Goal: Information Seeking & Learning: Learn about a topic

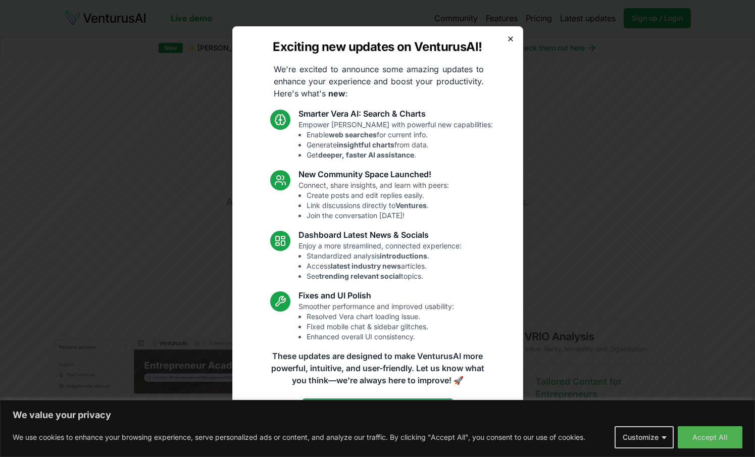
click at [510, 38] on icon "button" at bounding box center [511, 39] width 4 height 4
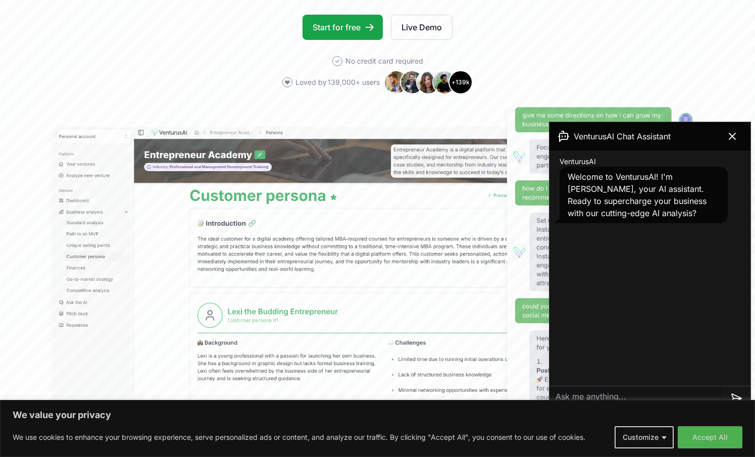
scroll to position [212, 0]
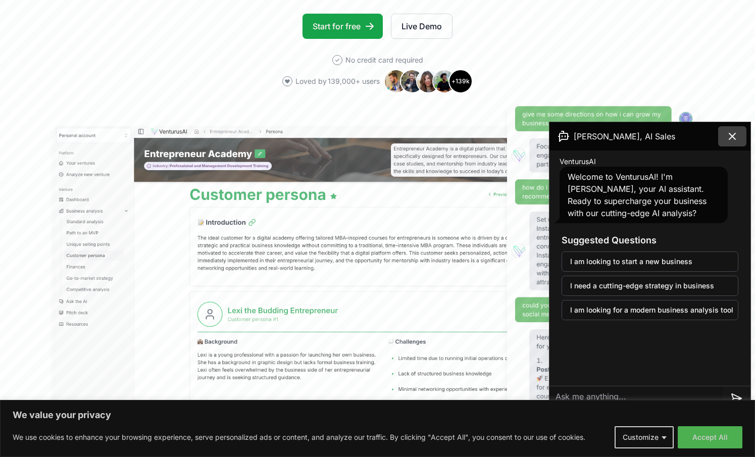
click at [734, 138] on icon at bounding box center [733, 136] width 6 height 6
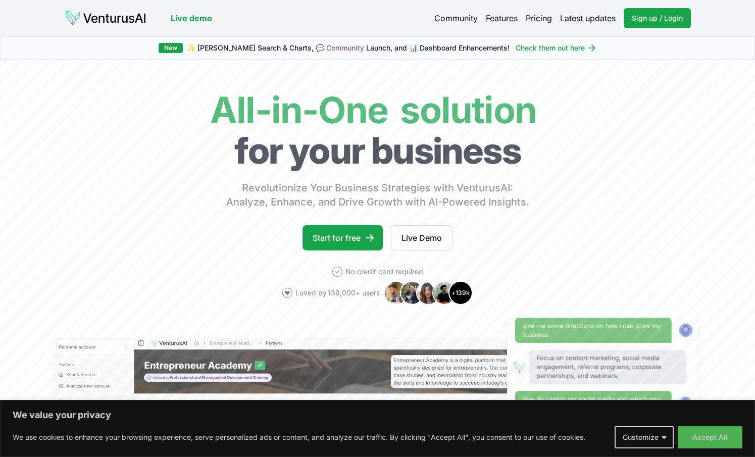
scroll to position [0, 0]
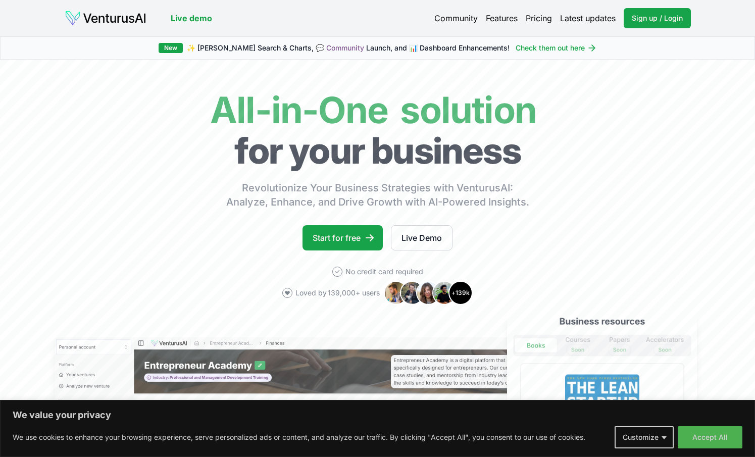
click at [531, 18] on link "Pricing" at bounding box center [539, 18] width 26 height 12
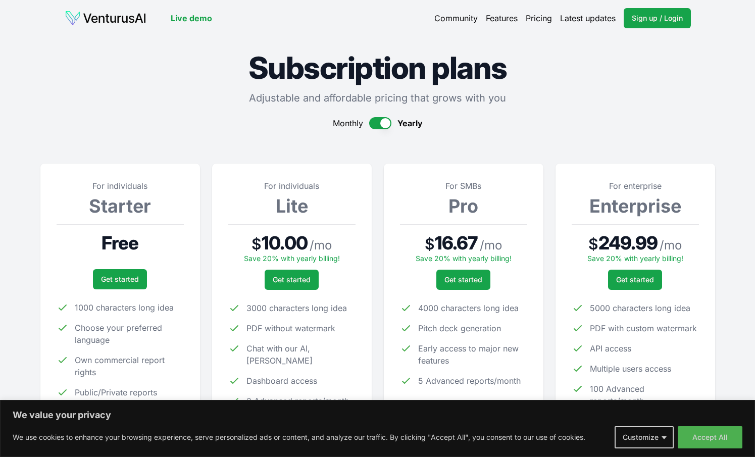
click at [454, 16] on link "Community" at bounding box center [455, 18] width 43 height 12
click at [132, 21] on img at bounding box center [106, 18] width 82 height 16
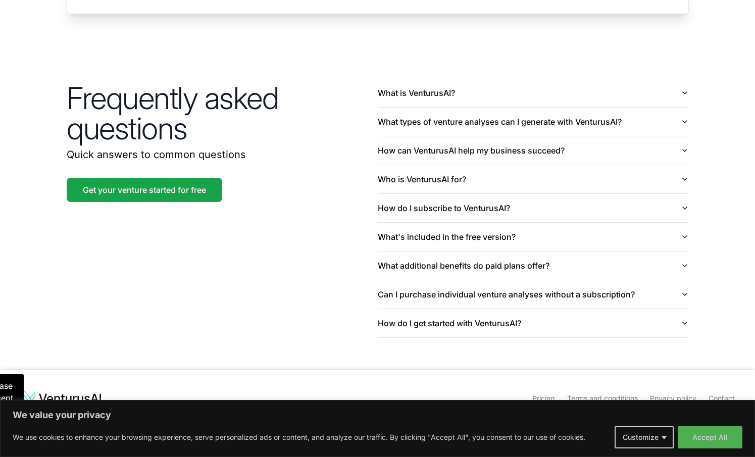
scroll to position [2363, 0]
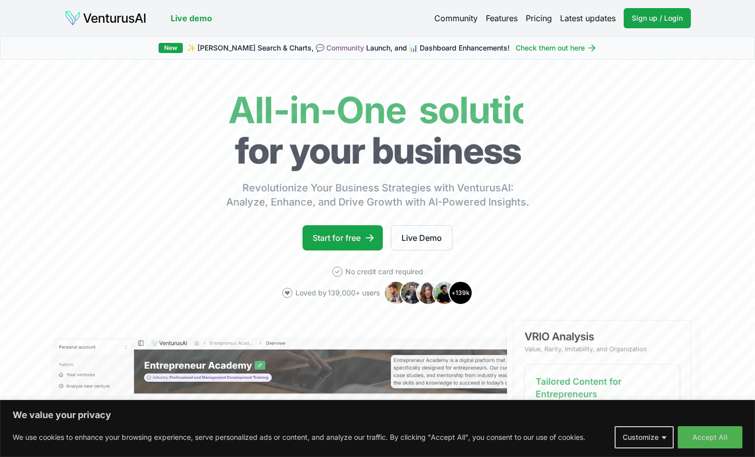
click at [545, 19] on link "Pricing" at bounding box center [539, 18] width 26 height 12
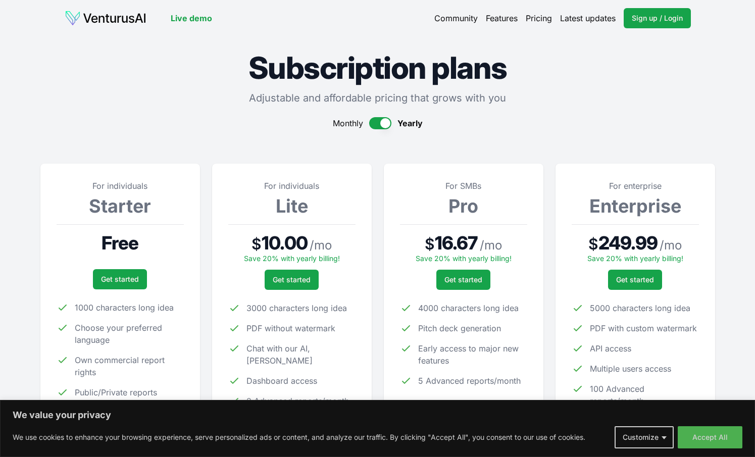
click at [388, 123] on button "button" at bounding box center [380, 123] width 22 height 12
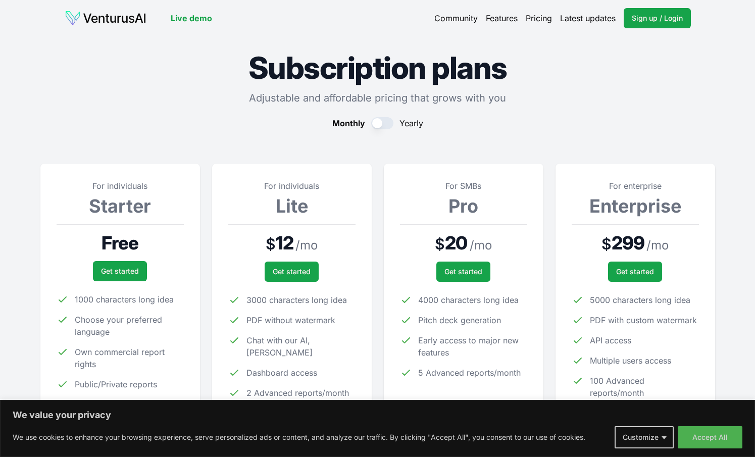
click at [388, 123] on button "button" at bounding box center [382, 123] width 22 height 12
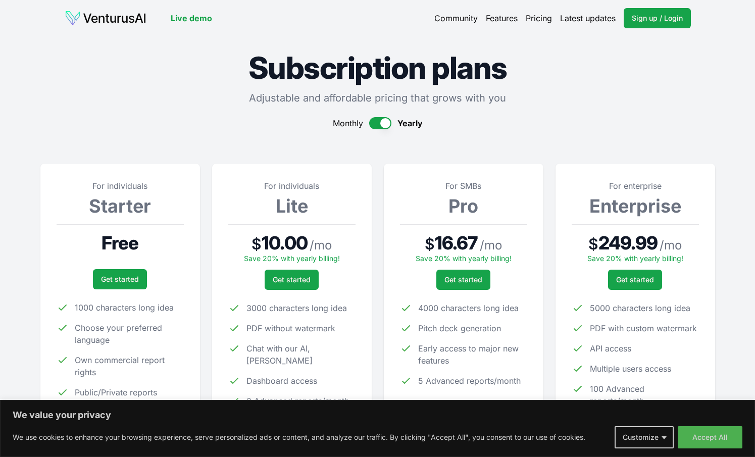
click at [388, 123] on button "button" at bounding box center [380, 123] width 22 height 12
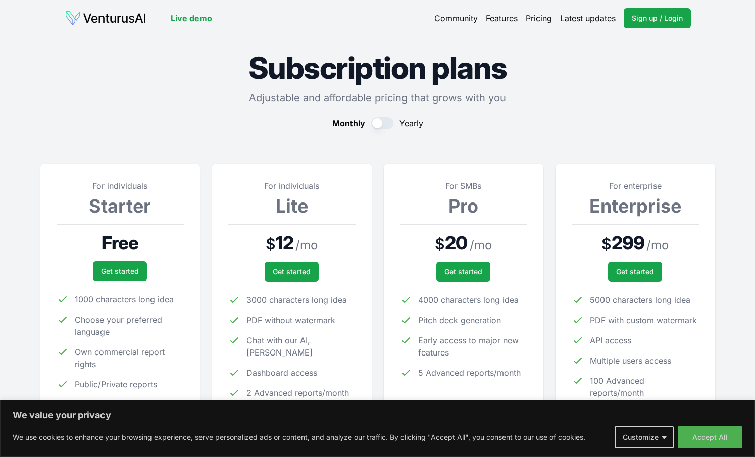
click at [388, 123] on button "button" at bounding box center [382, 123] width 22 height 12
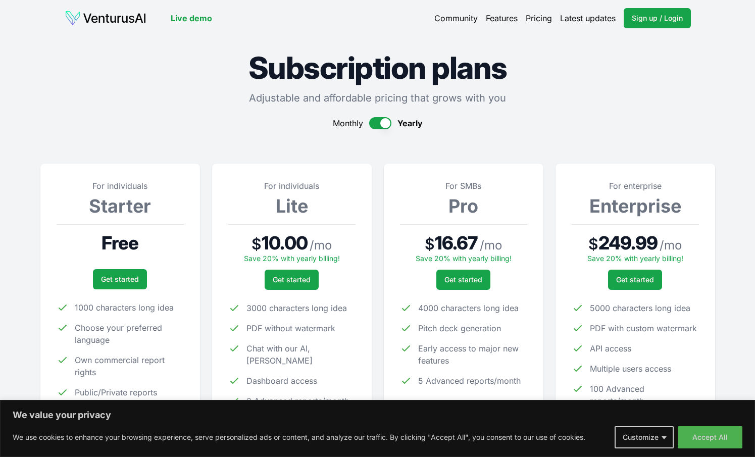
click at [122, 19] on img at bounding box center [106, 18] width 82 height 16
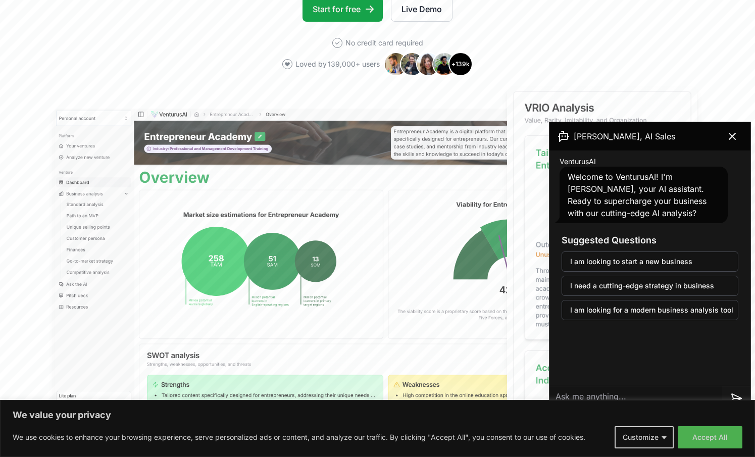
scroll to position [233, 0]
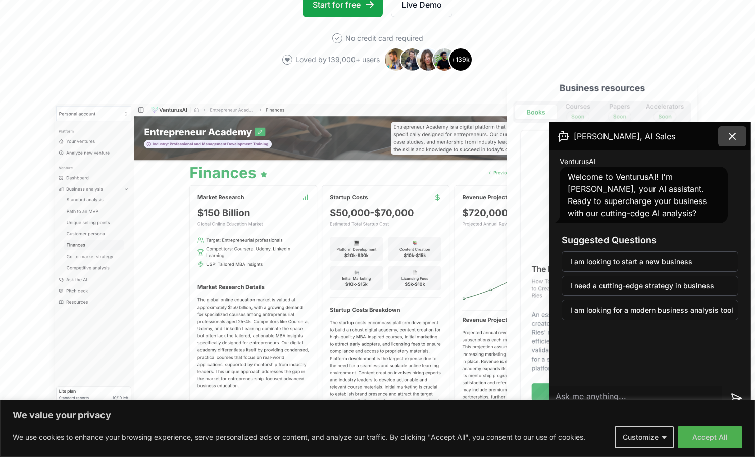
click at [732, 134] on icon at bounding box center [733, 136] width 12 height 12
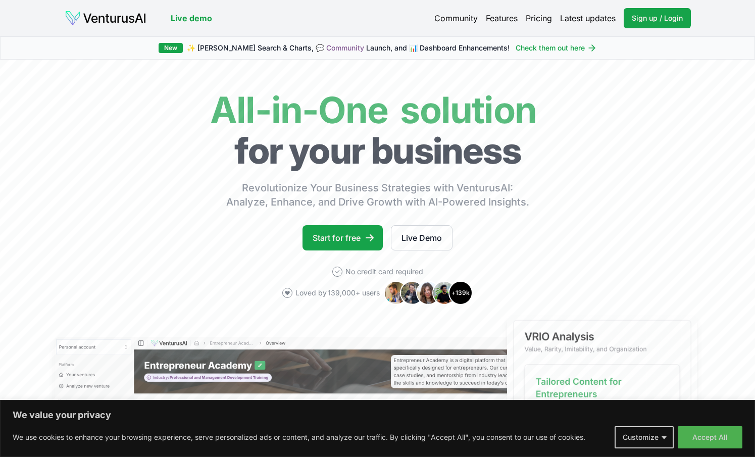
scroll to position [0, 0]
click at [540, 16] on link "Pricing" at bounding box center [539, 18] width 26 height 12
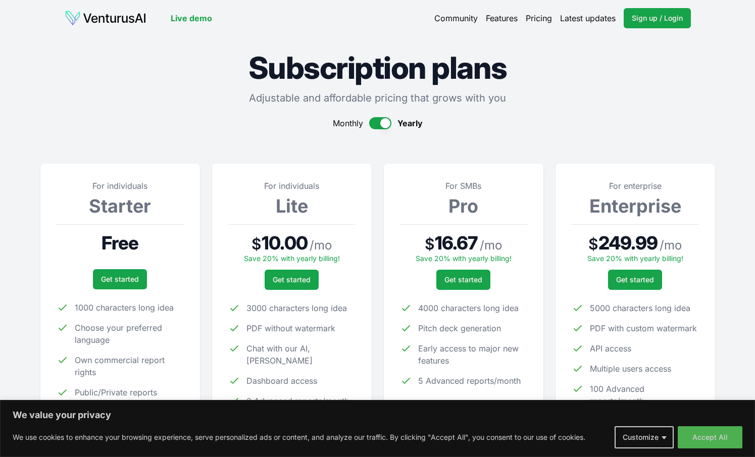
click at [199, 19] on link "Live demo" at bounding box center [191, 18] width 41 height 12
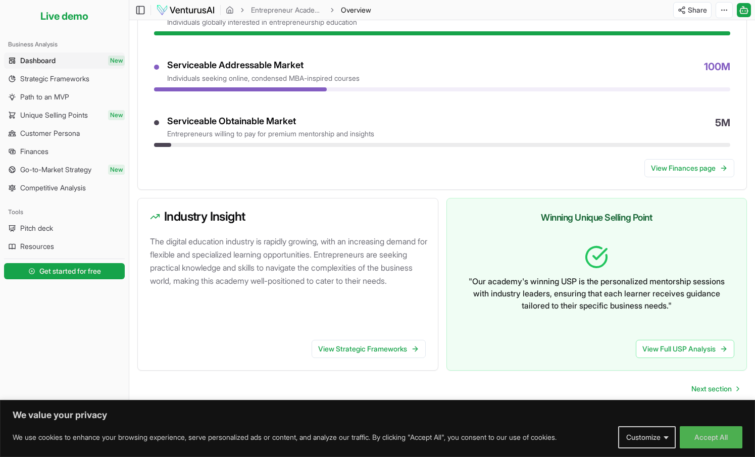
scroll to position [460, 0]
click at [79, 80] on span "Strategic Frameworks" at bounding box center [54, 79] width 69 height 10
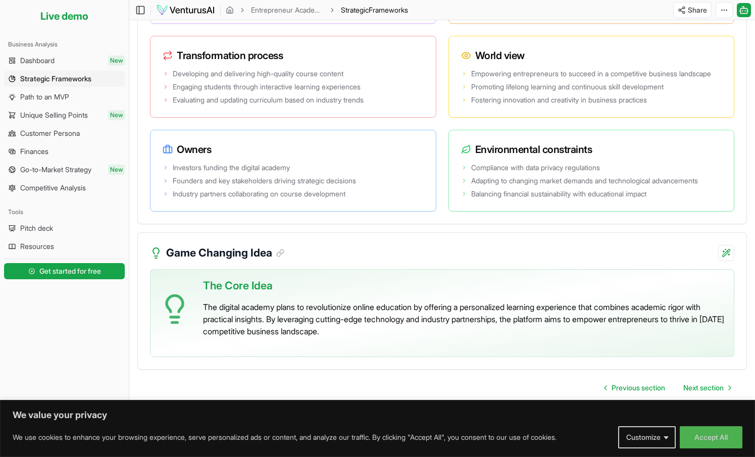
scroll to position [1783, 0]
click at [56, 99] on span "Path to an MVP" at bounding box center [44, 97] width 49 height 10
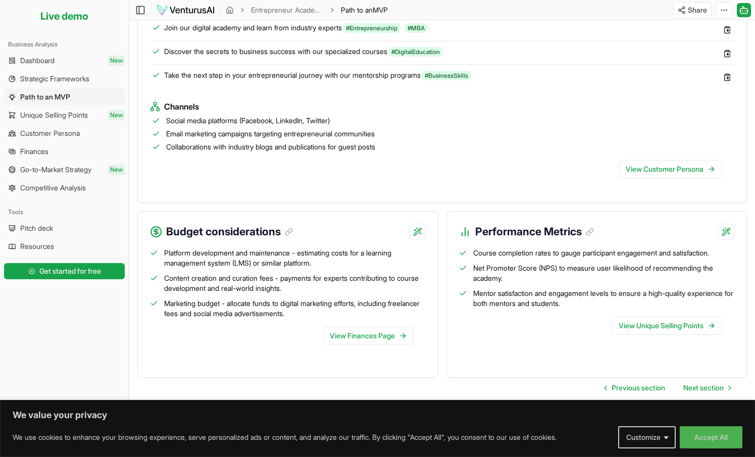
scroll to position [935, 0]
click at [68, 116] on span "Unique Selling Points" at bounding box center [54, 115] width 68 height 10
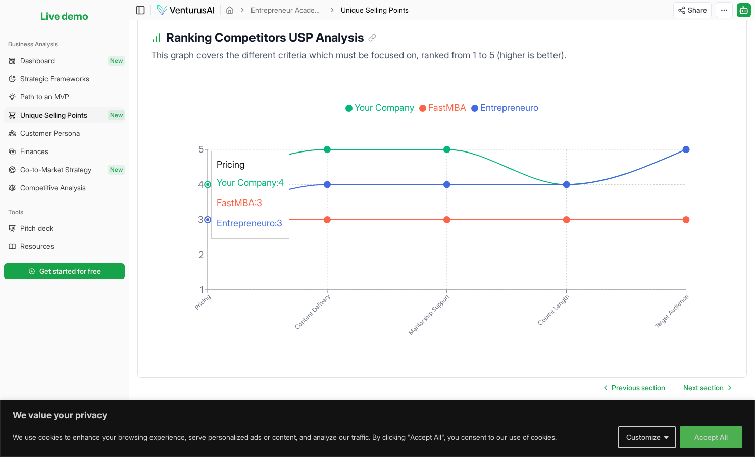
scroll to position [1740, 0]
click at [50, 134] on span "Customer Persona" at bounding box center [50, 133] width 60 height 10
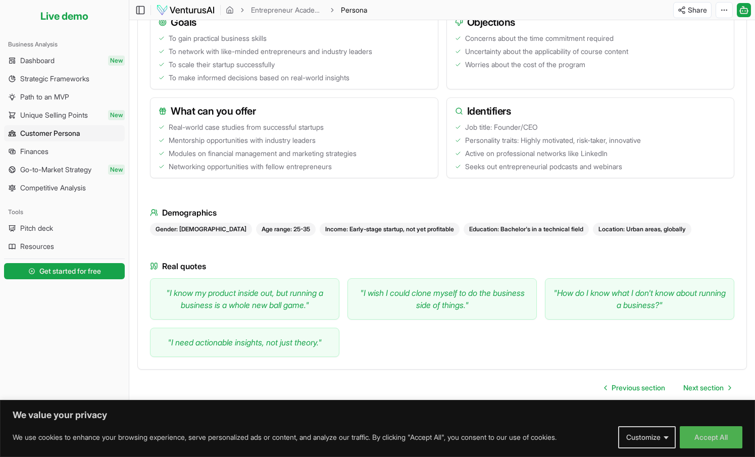
scroll to position [413, 0]
click at [49, 151] on span "Finances" at bounding box center [34, 152] width 28 height 10
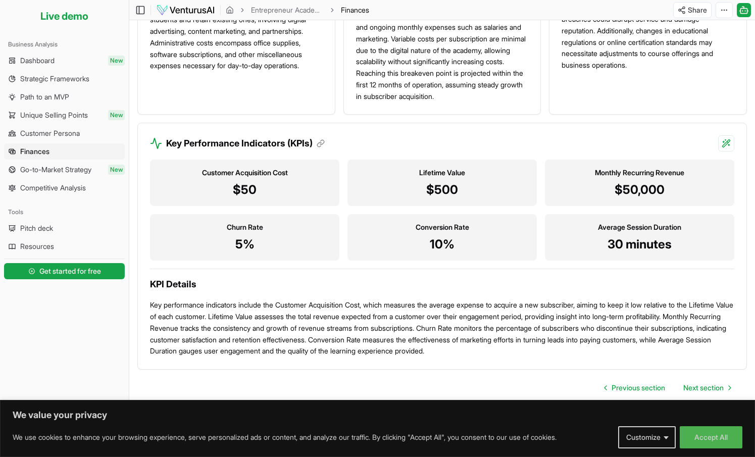
scroll to position [912, 0]
click at [61, 169] on span "Go-to-Market Strategy" at bounding box center [55, 170] width 71 height 10
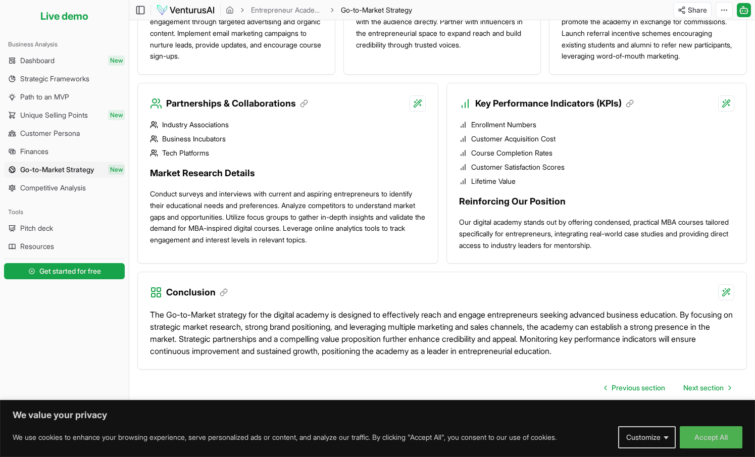
scroll to position [820, 0]
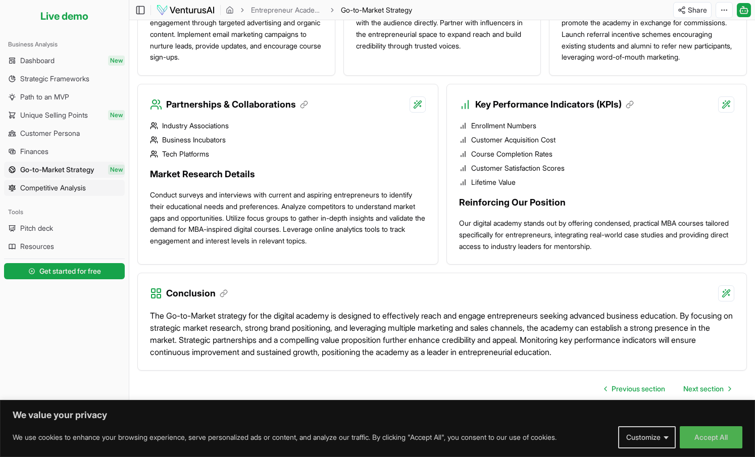
click at [64, 189] on span "Competitive Analysis" at bounding box center [53, 188] width 66 height 10
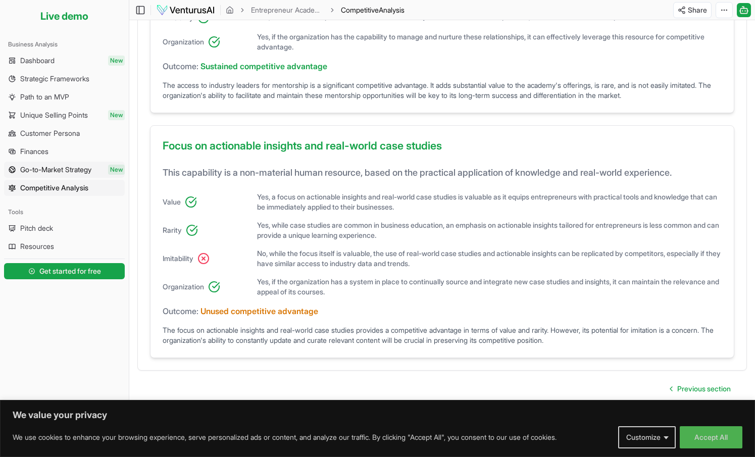
scroll to position [663, 0]
click at [45, 226] on span "Pitch deck" at bounding box center [36, 228] width 33 height 10
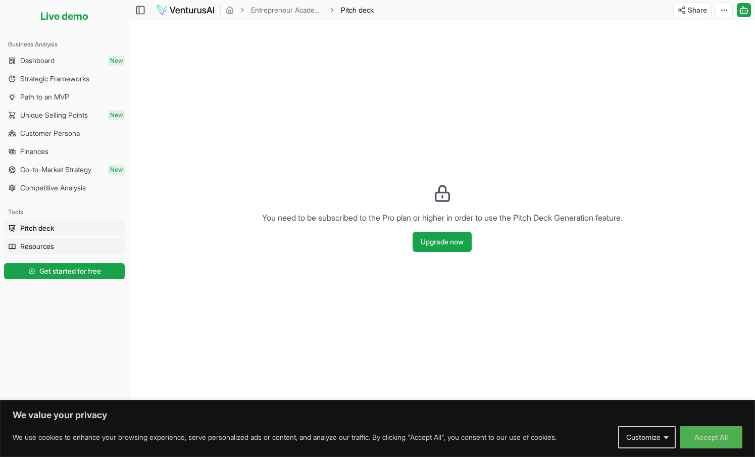
click at [39, 247] on span "Resources" at bounding box center [37, 246] width 34 height 10
